Goal: Transaction & Acquisition: Obtain resource

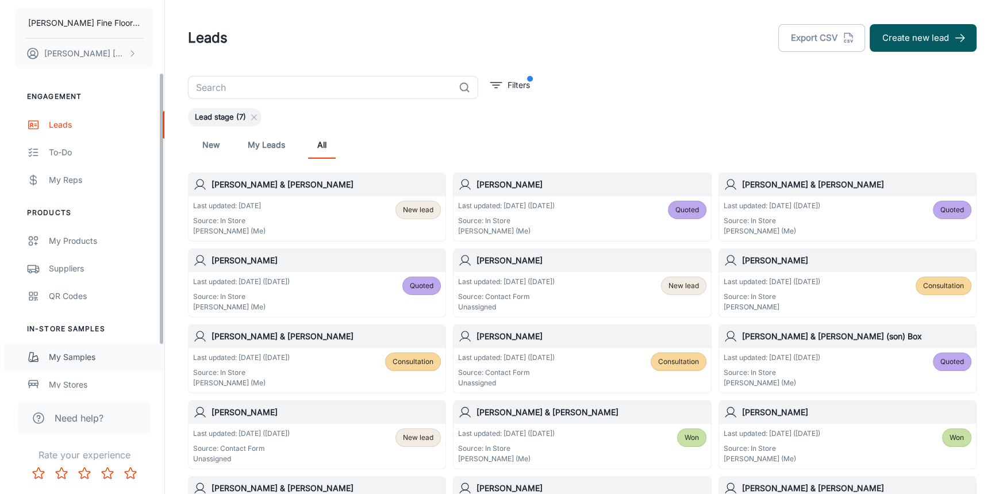
scroll to position [104, 0]
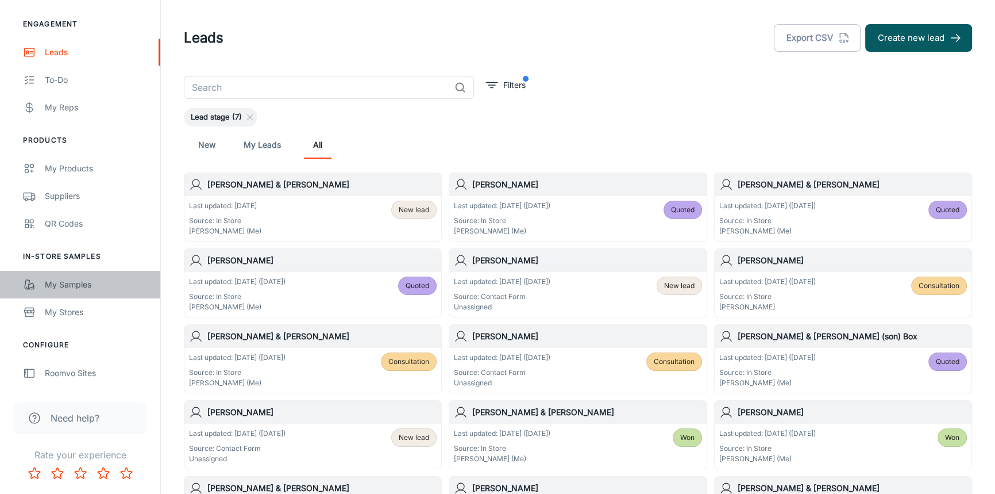
click at [69, 285] on div "My Samples" at bounding box center [97, 284] width 104 height 13
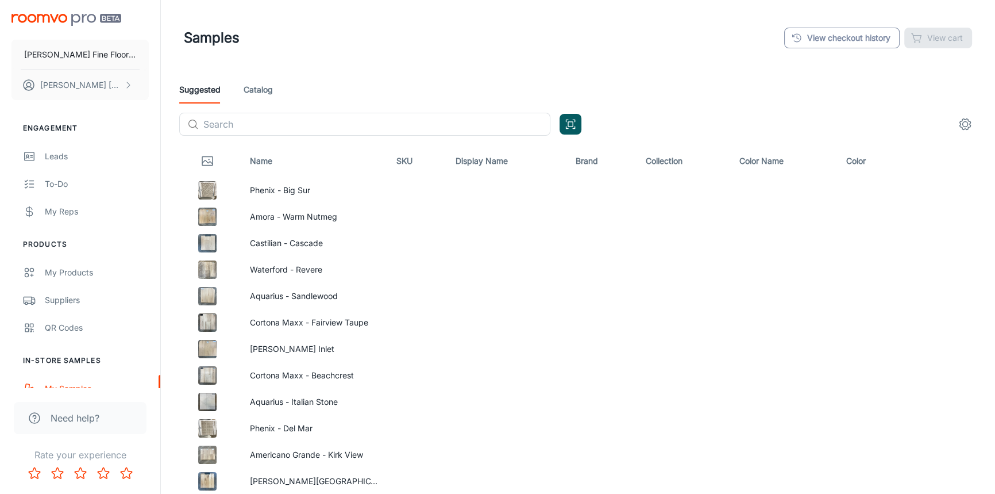
drag, startPoint x: 849, startPoint y: 52, endPoint x: 849, endPoint y: 45, distance: 6.9
click at [849, 52] on div "Samples View checkout history View cart" at bounding box center [578, 38] width 788 height 30
click at [843, 41] on link "View checkout history" at bounding box center [841, 38] width 115 height 21
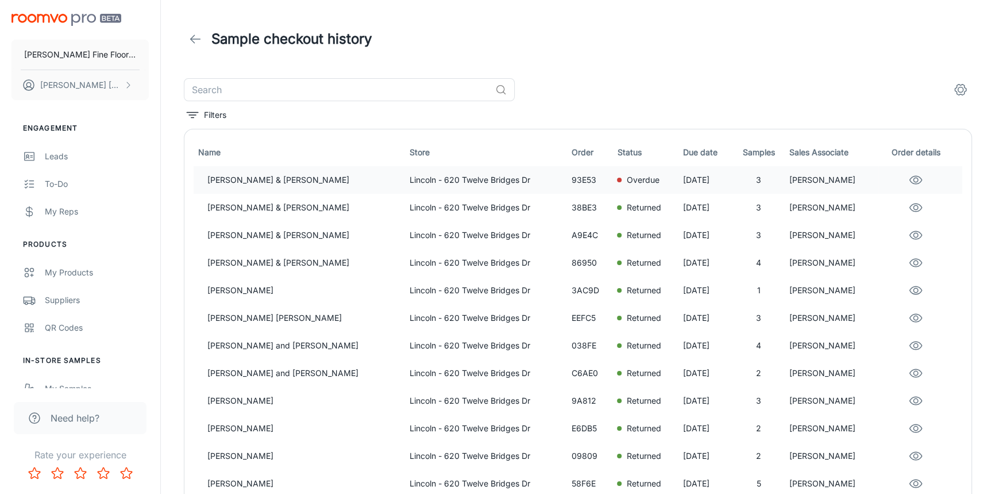
click at [626, 178] on p "Overdue" at bounding box center [642, 180] width 33 height 13
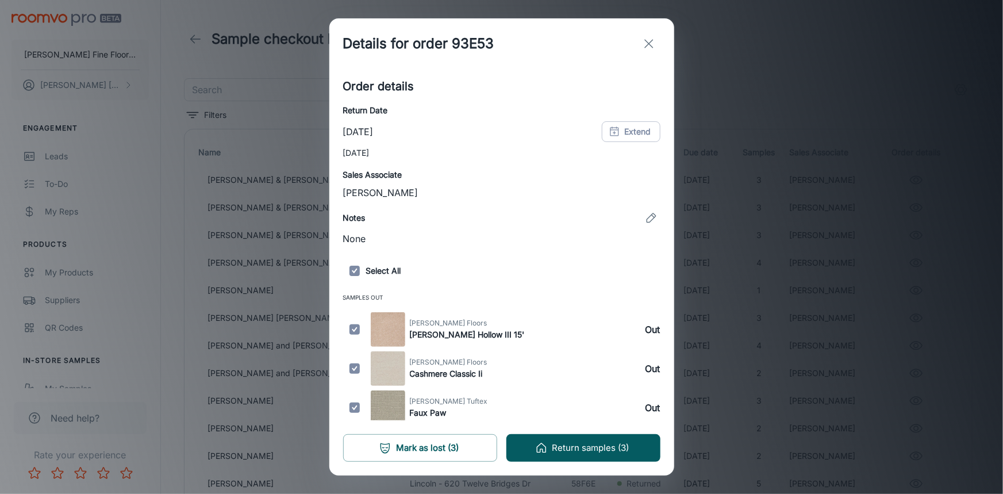
scroll to position [138, 0]
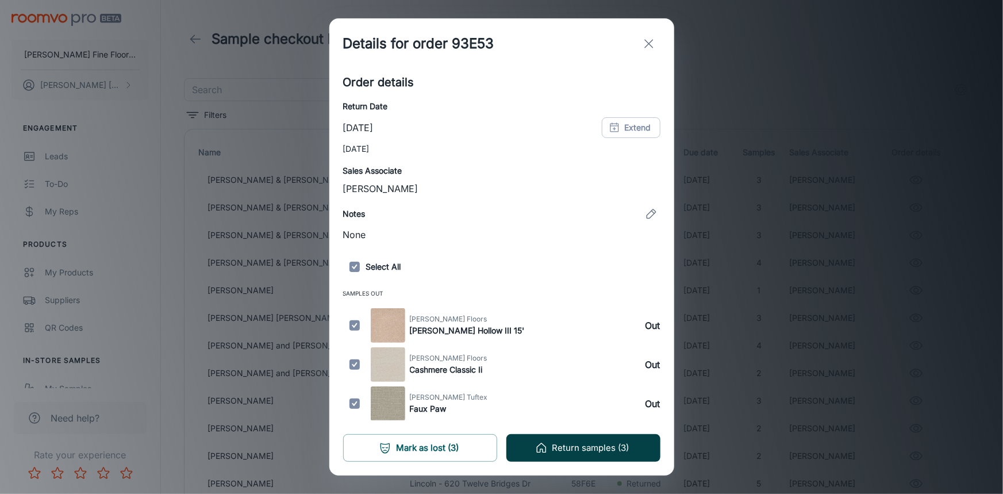
click at [580, 451] on button "Return samples (3)" at bounding box center [583, 448] width 154 height 28
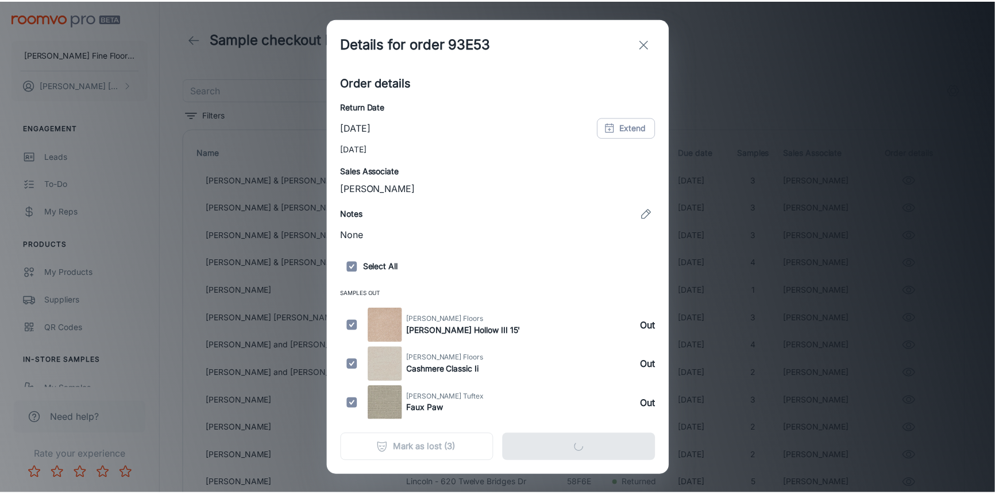
scroll to position [0, 0]
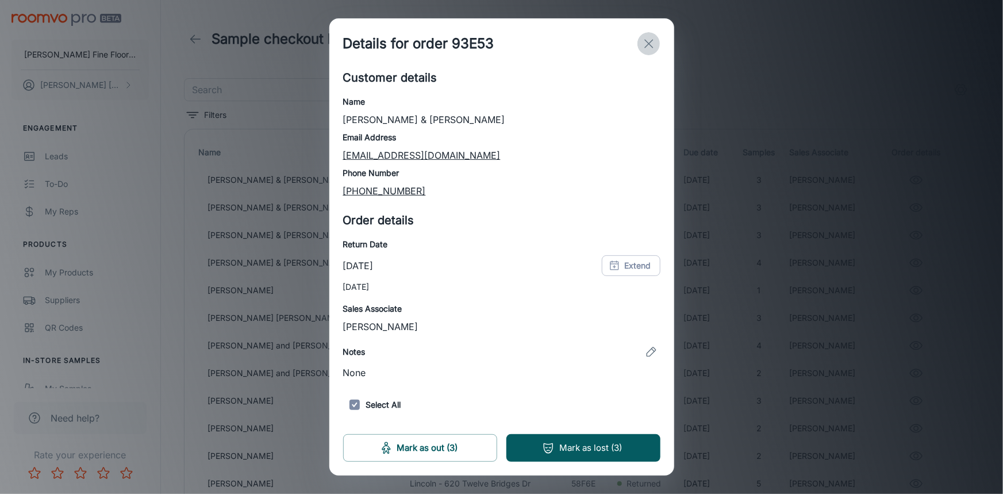
click at [645, 44] on icon "exit" at bounding box center [649, 44] width 14 height 14
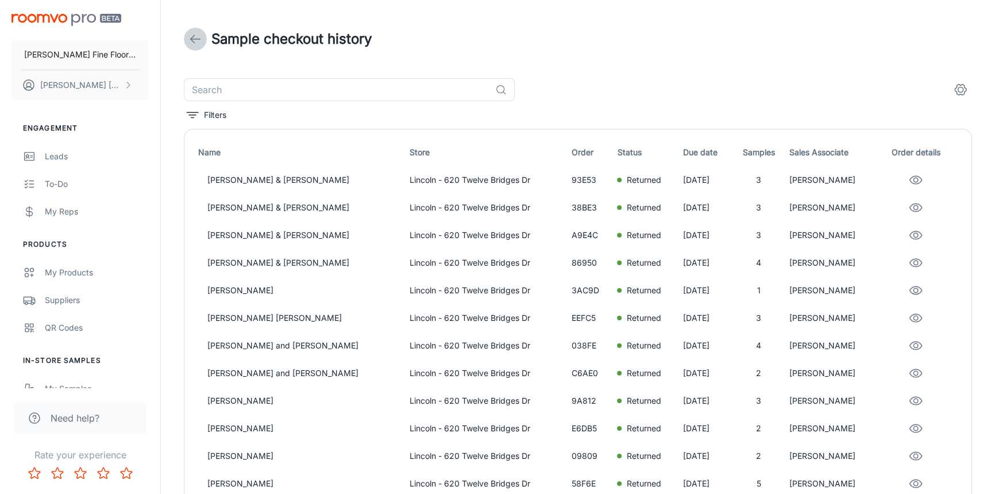
click at [199, 37] on icon at bounding box center [195, 39] width 14 height 14
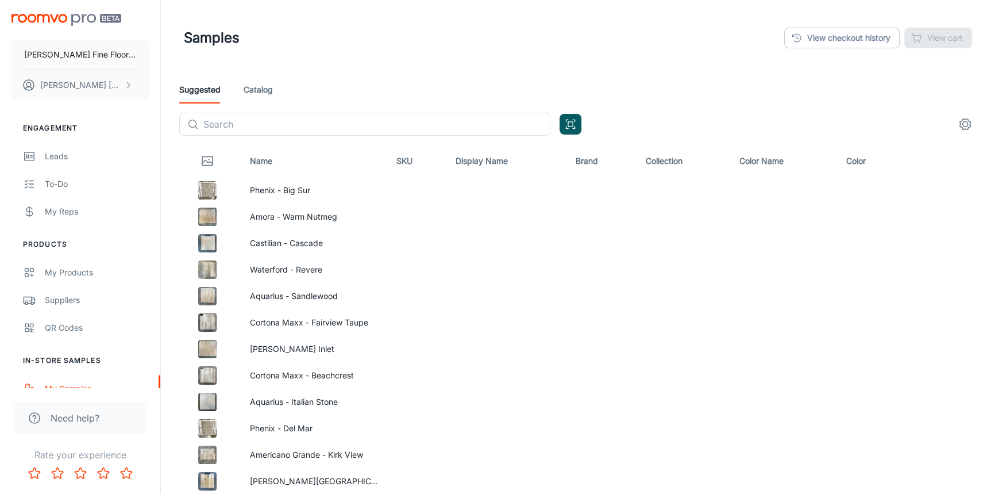
click at [869, 72] on header "Samples View checkout history View cart" at bounding box center [578, 38] width 816 height 76
click at [291, 136] on div "Suggested Catalog ​ ​" at bounding box center [578, 110] width 816 height 69
click at [283, 124] on input "text" at bounding box center [376, 124] width 347 height 23
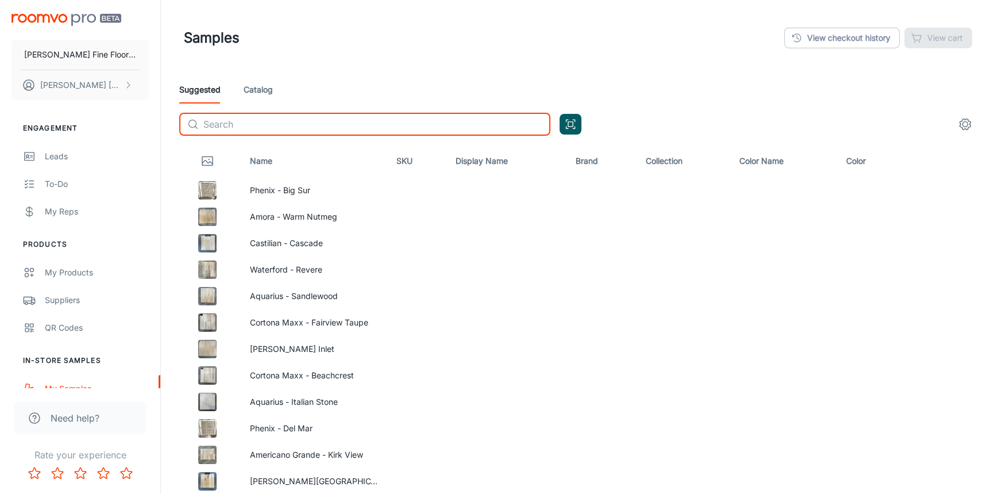
click at [307, 94] on div "Suggested Catalog" at bounding box center [577, 90] width 797 height 28
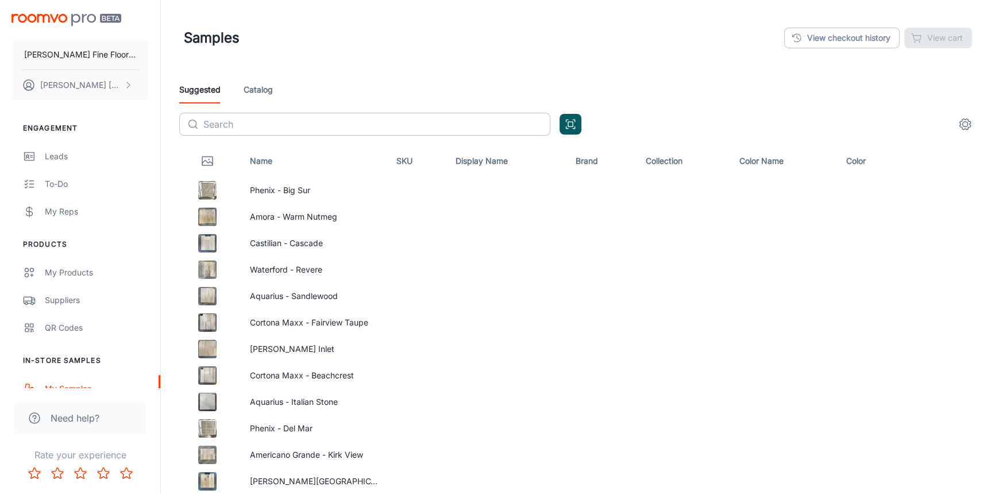
click at [305, 118] on input "text" at bounding box center [376, 124] width 347 height 23
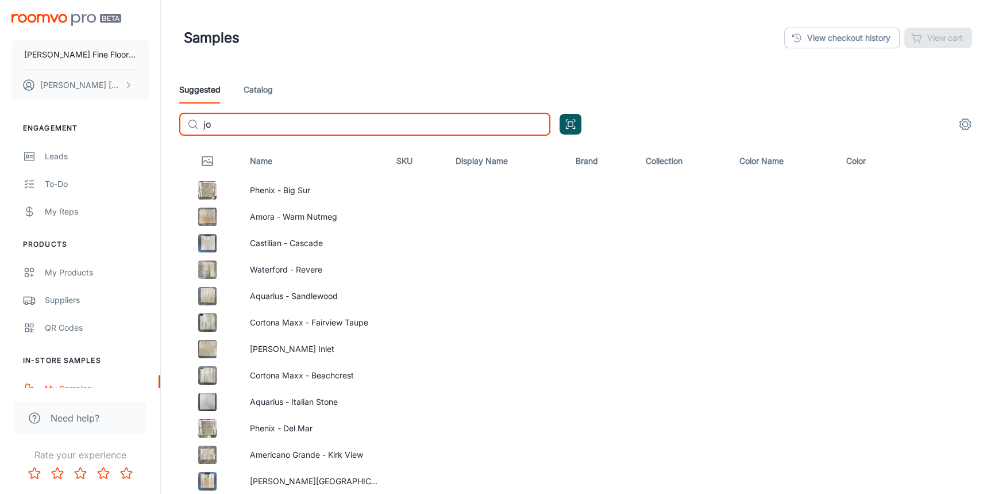
type input "j"
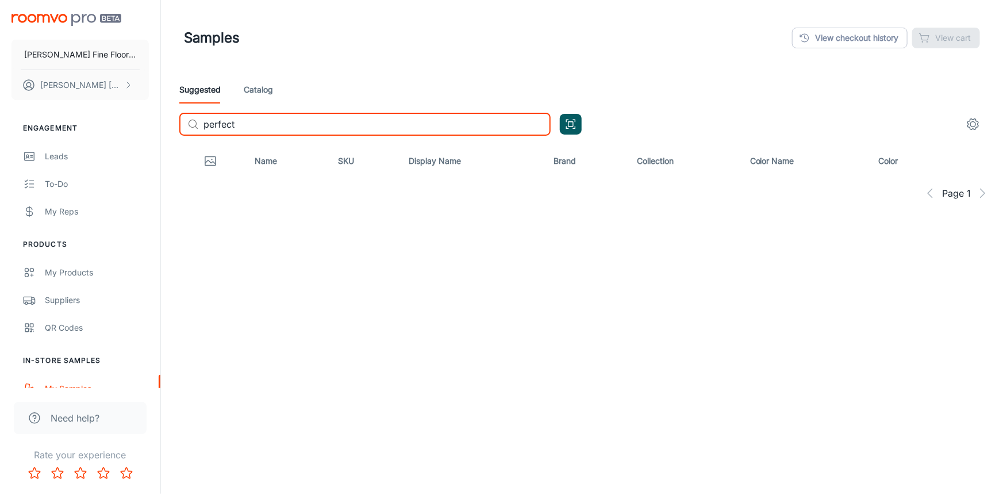
click at [267, 86] on link "Catalog" at bounding box center [258, 90] width 29 height 28
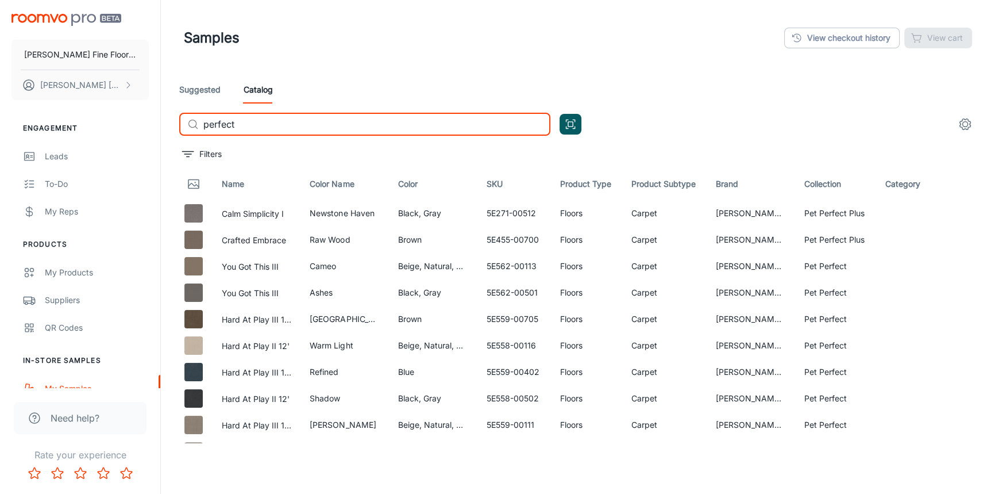
click at [263, 126] on input "perfect" at bounding box center [376, 124] width 347 height 23
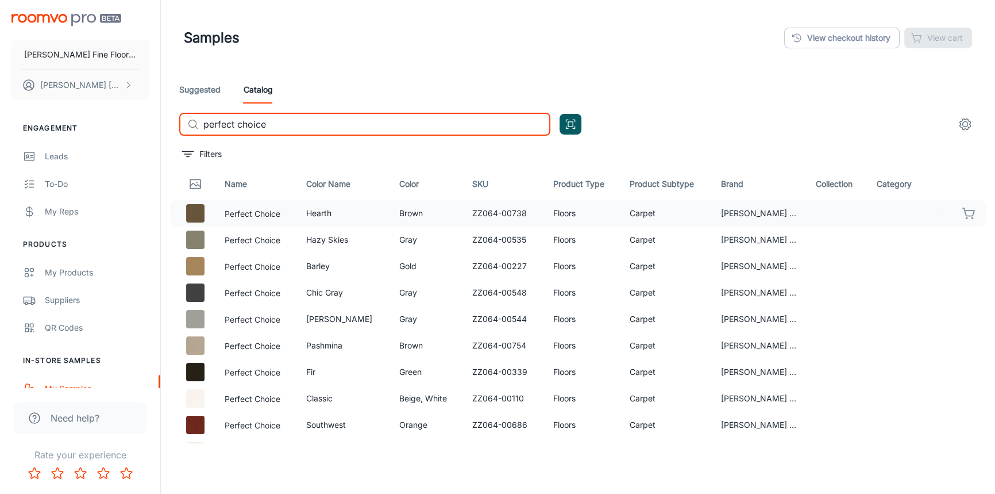
type input "perfect choice"
click at [962, 213] on icon "button" at bounding box center [969, 213] width 14 height 14
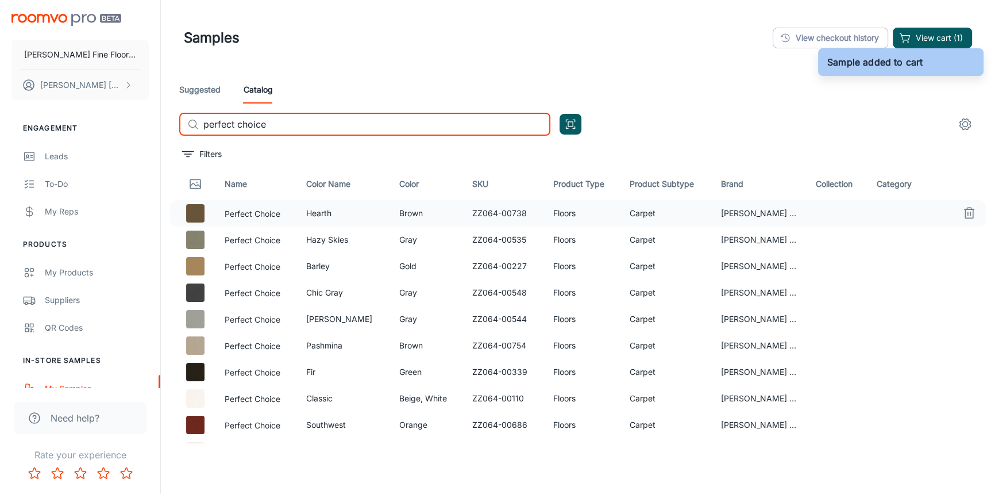
drag, startPoint x: 300, startPoint y: 128, endPoint x: 82, endPoint y: 141, distance: 218.7
click at [82, 141] on div "[PERSON_NAME] Fine Floors, Inc [PERSON_NAME] Engagement Leads To-do My Reps Pro…" at bounding box center [497, 276] width 995 height 552
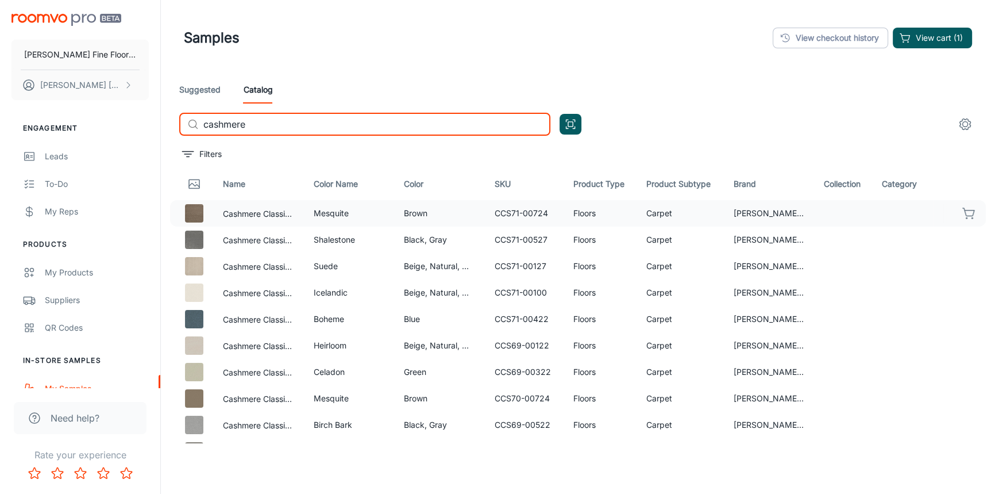
click at [962, 213] on icon "button" at bounding box center [969, 213] width 14 height 14
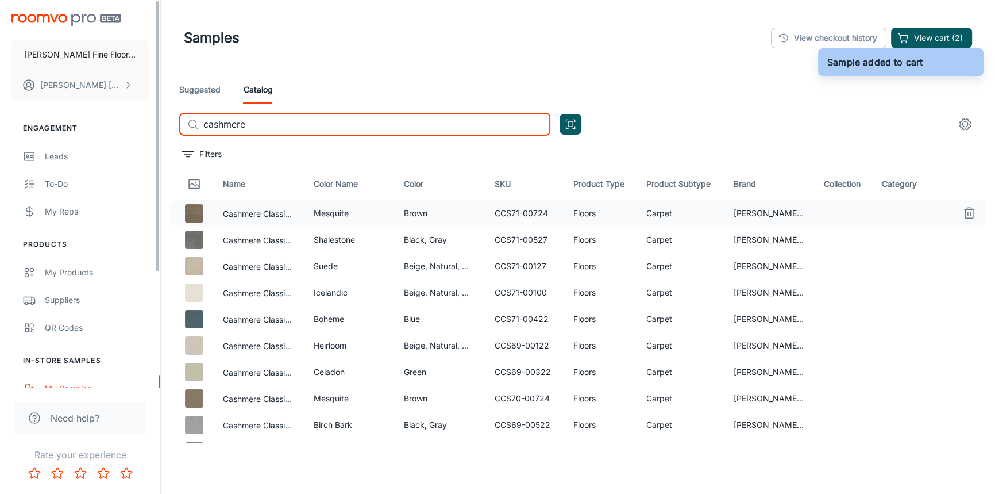
drag, startPoint x: 269, startPoint y: 126, endPoint x: 133, endPoint y: 126, distance: 136.2
click at [134, 126] on div "[PERSON_NAME] Fine Floors, Inc [PERSON_NAME] Engagement Leads To-do My Reps Pro…" at bounding box center [497, 276] width 995 height 552
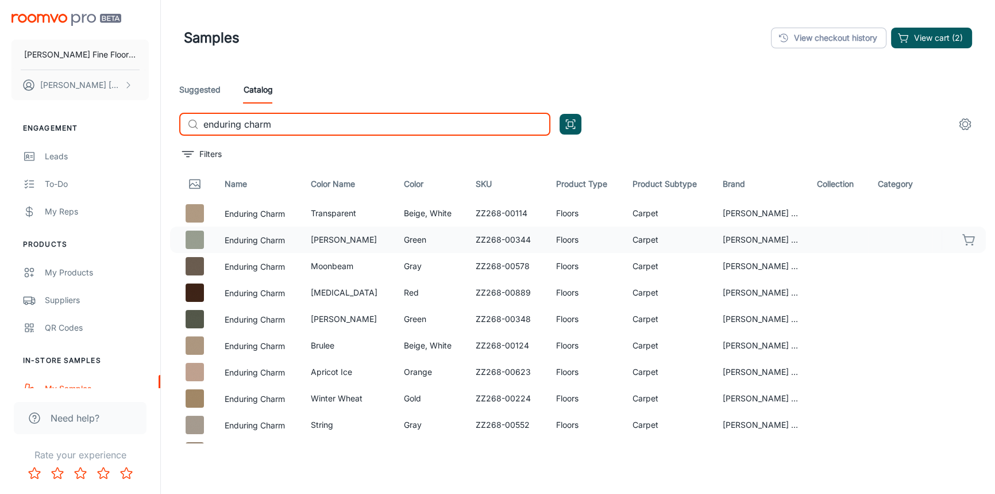
type input "enduring charm"
click at [962, 240] on icon "button" at bounding box center [969, 240] width 14 height 14
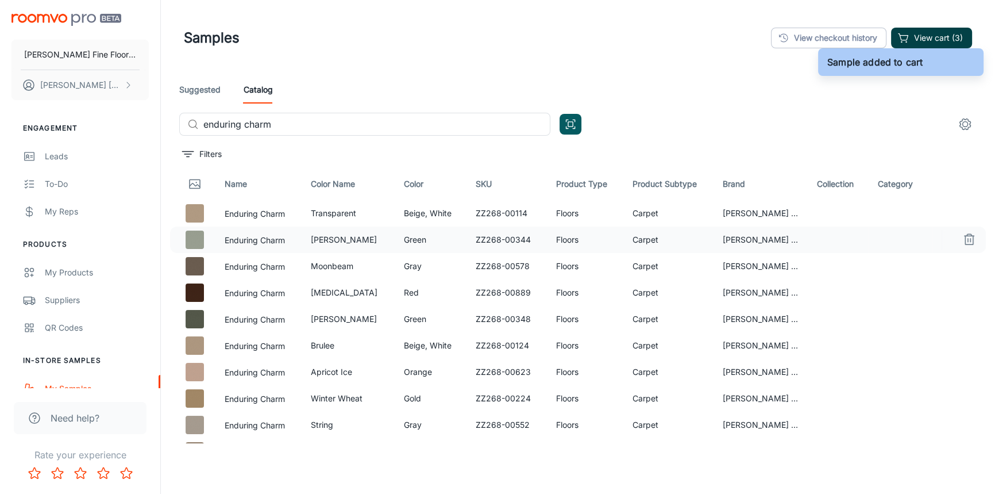
click at [922, 36] on button "View cart (3)" at bounding box center [931, 38] width 81 height 21
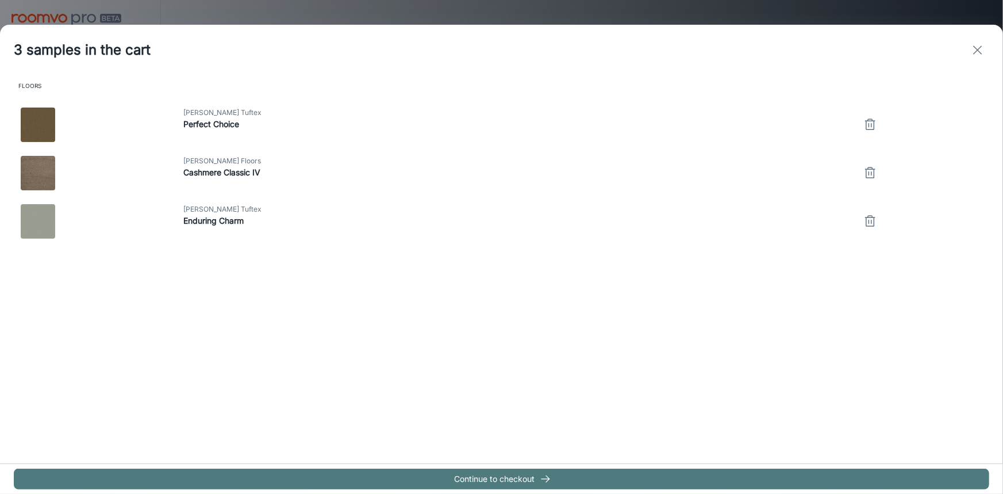
click at [546, 479] on line "button" at bounding box center [545, 479] width 8 height 0
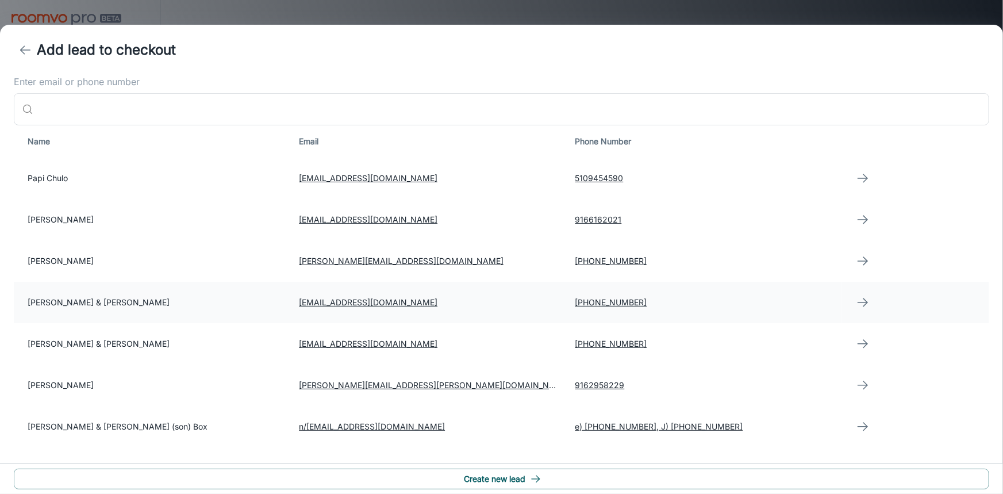
click at [117, 303] on td "[PERSON_NAME] & [PERSON_NAME]" at bounding box center [152, 302] width 276 height 41
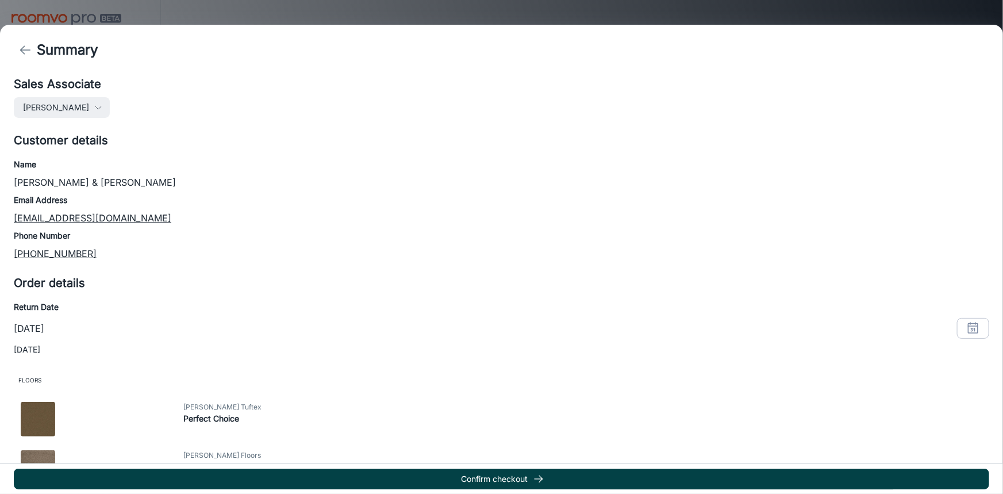
click at [492, 475] on button "Confirm checkout" at bounding box center [501, 478] width 975 height 21
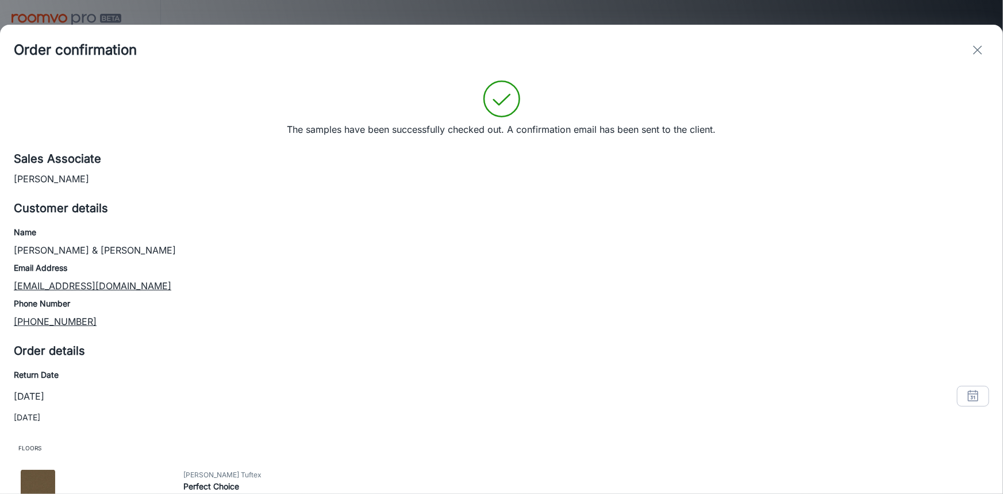
click at [980, 55] on icon "exit" at bounding box center [977, 50] width 14 height 14
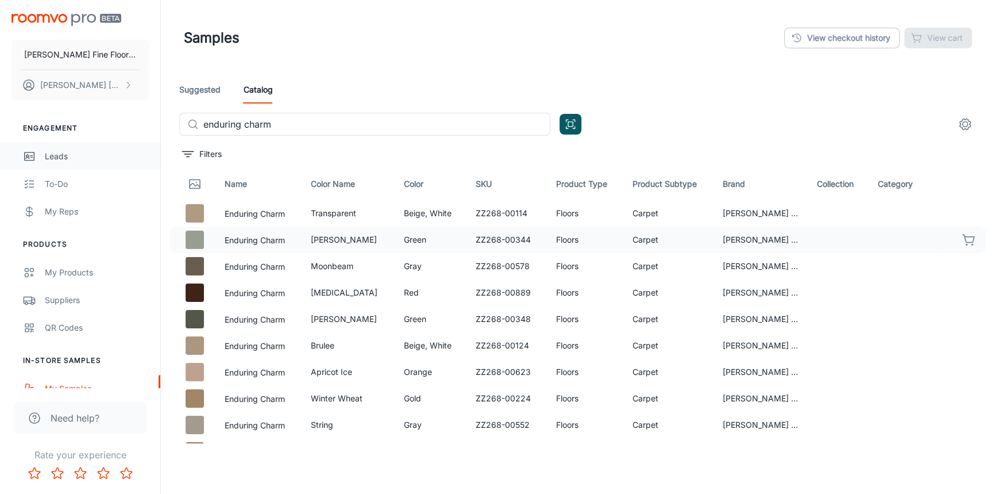
click at [55, 159] on div "Leads" at bounding box center [97, 156] width 104 height 13
